Goal: Task Accomplishment & Management: Use online tool/utility

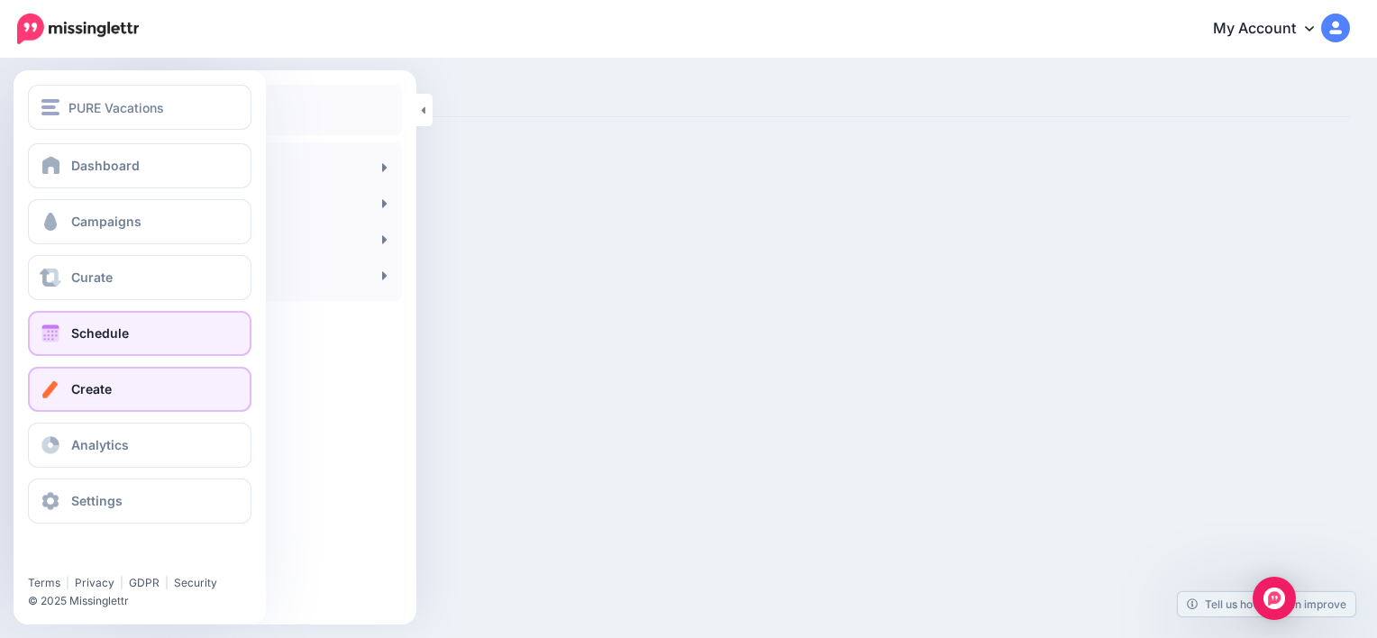
click at [105, 348] on link "Schedule" at bounding box center [139, 333] width 223 height 45
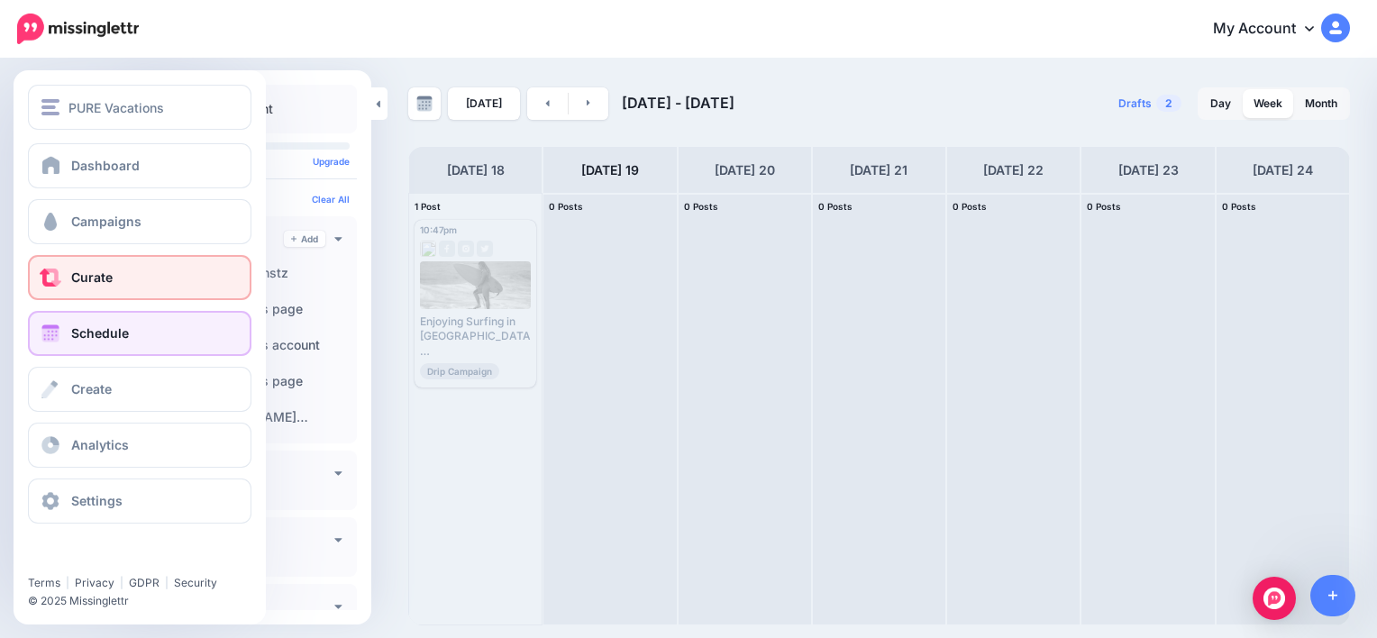
click at [118, 282] on link "Curate" at bounding box center [139, 277] width 223 height 45
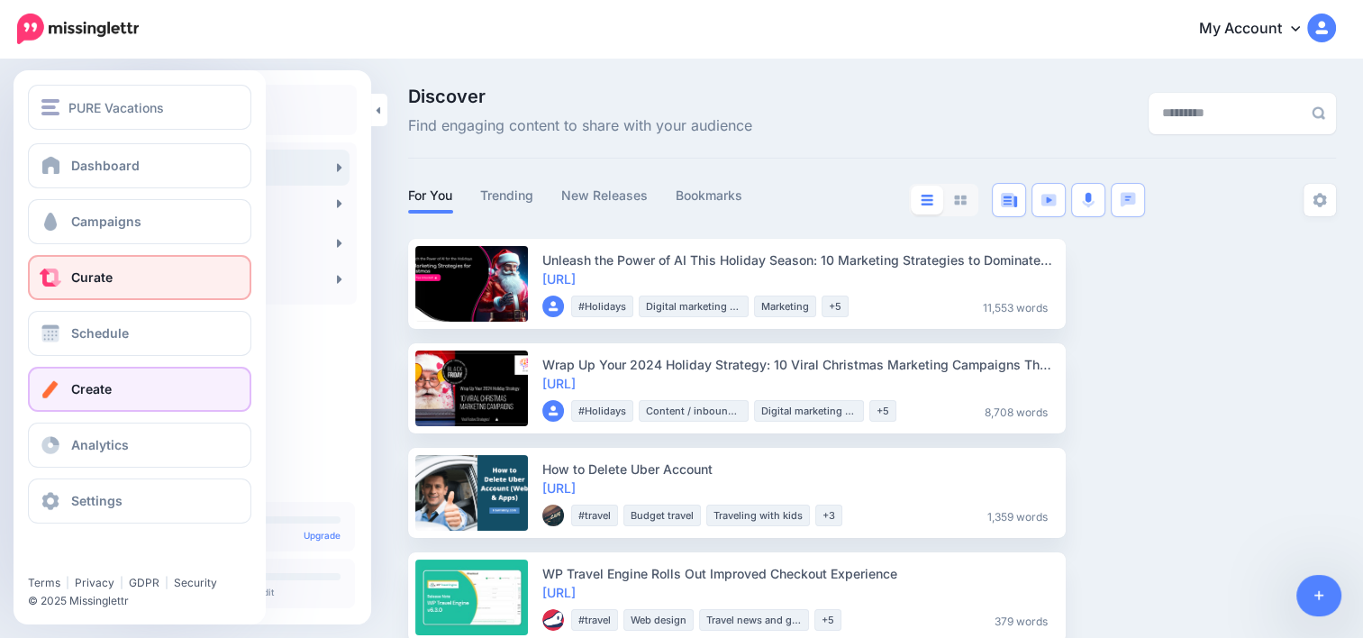
click at [83, 388] on span "Create" at bounding box center [91, 388] width 41 height 15
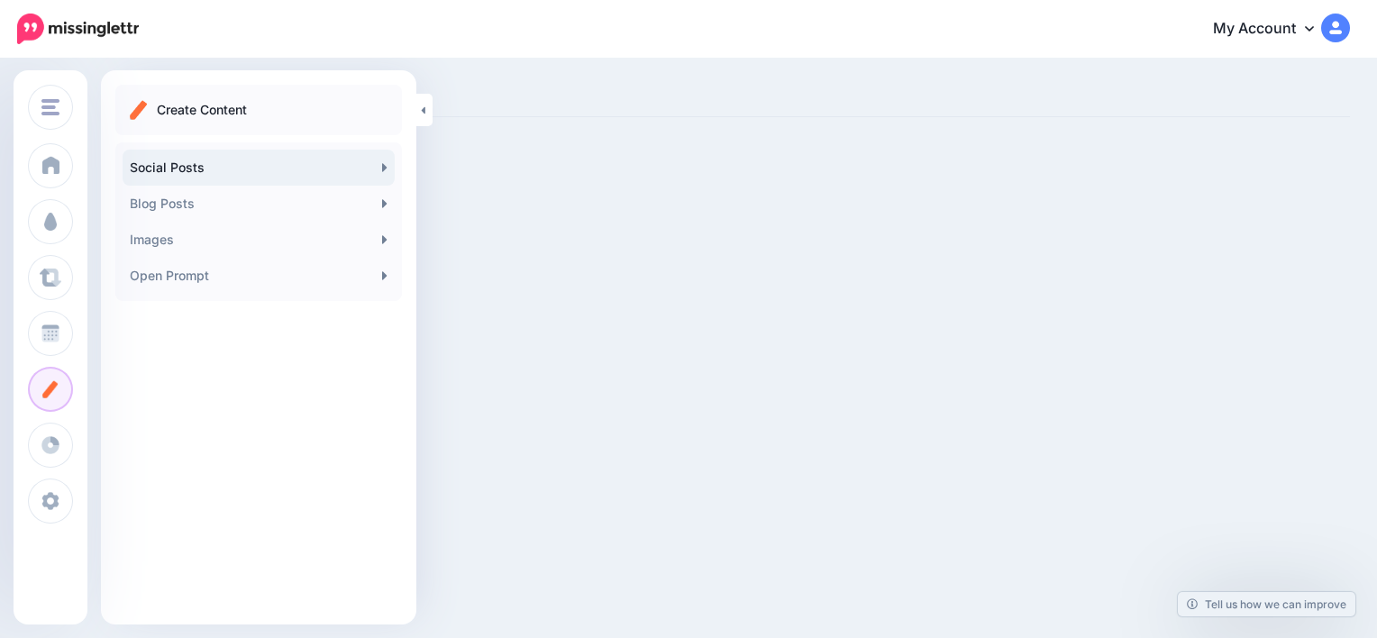
click at [220, 157] on link "Social Posts" at bounding box center [259, 168] width 272 height 36
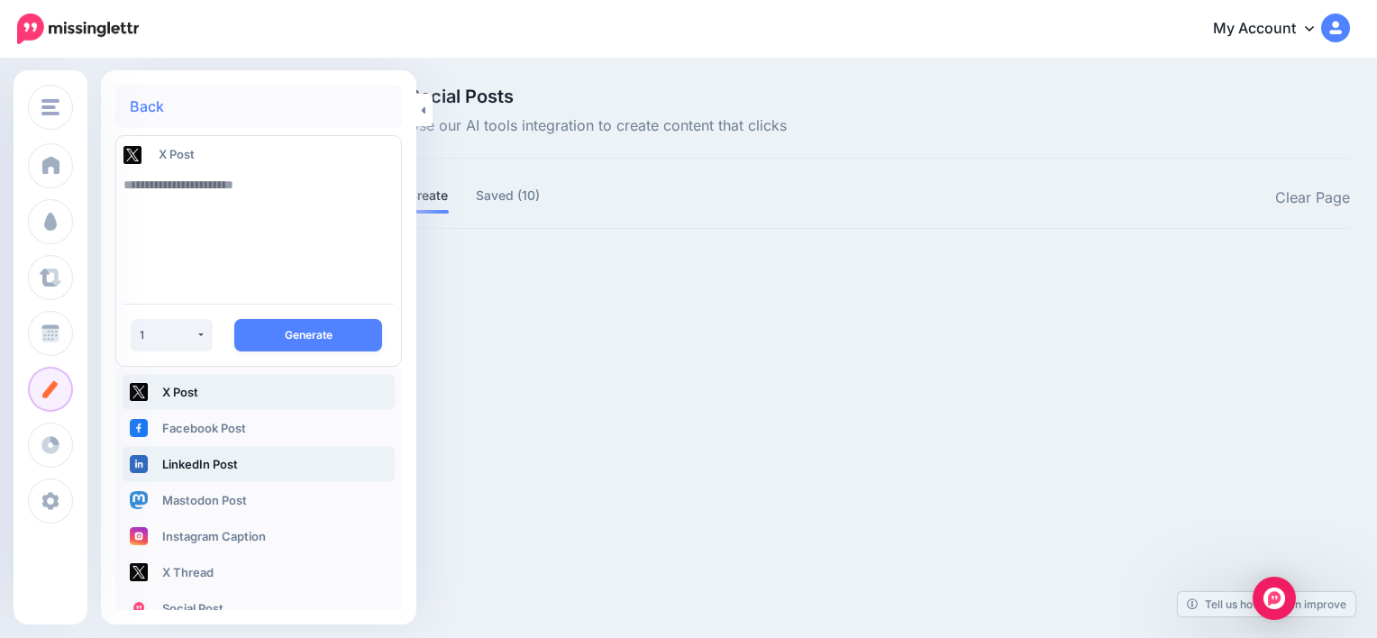
click at [223, 468] on link "LinkedIn Post" at bounding box center [259, 464] width 272 height 36
click at [299, 189] on textarea at bounding box center [258, 228] width 270 height 123
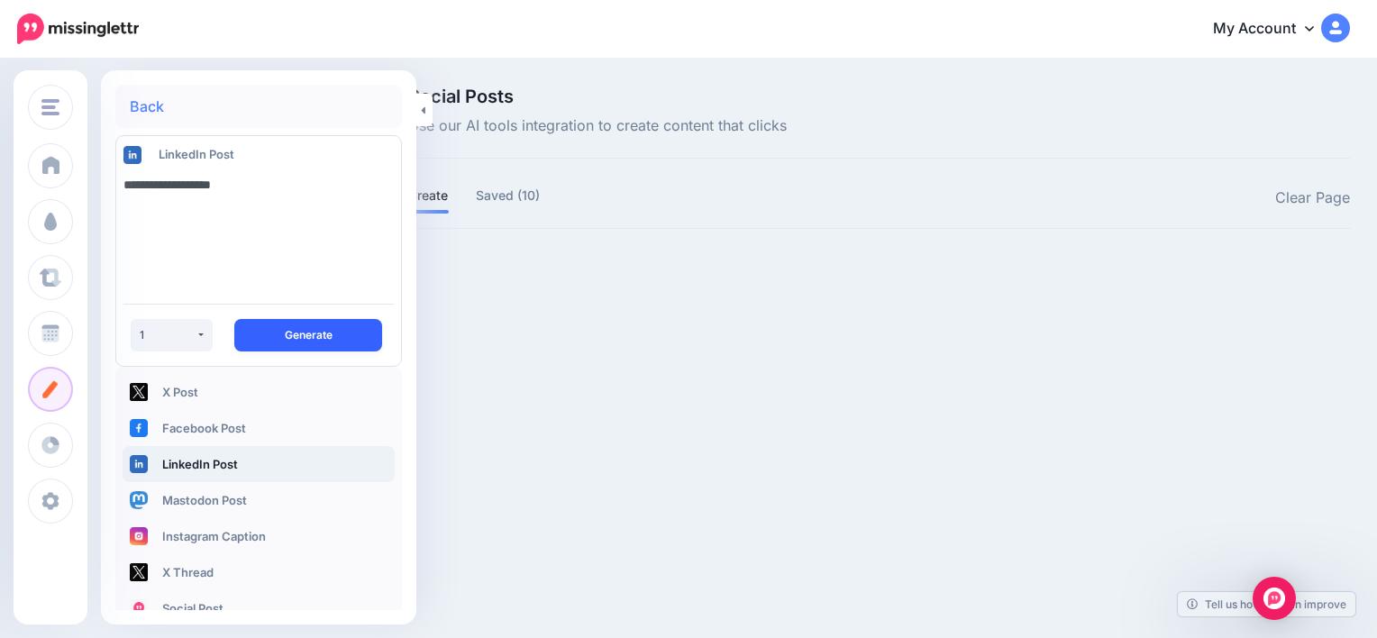
type textarea "**********"
click at [314, 321] on button "Generate" at bounding box center [308, 335] width 148 height 32
